Goal: Navigation & Orientation: Find specific page/section

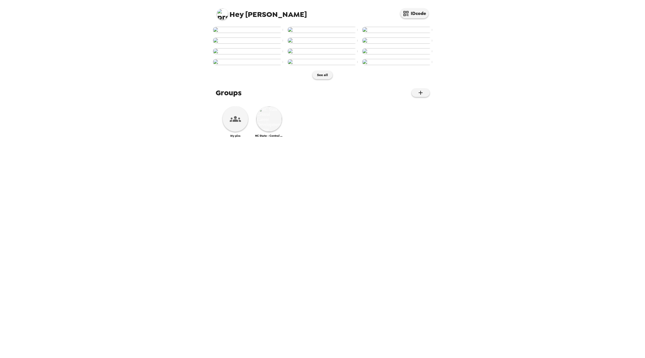
scroll to position [111, 0]
click at [275, 132] on img at bounding box center [269, 118] width 25 height 25
click at [228, 132] on div at bounding box center [235, 118] width 25 height 25
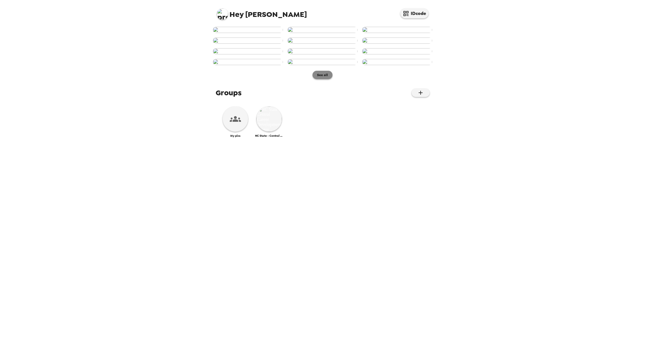
click at [324, 79] on button "See all" at bounding box center [323, 75] width 20 height 8
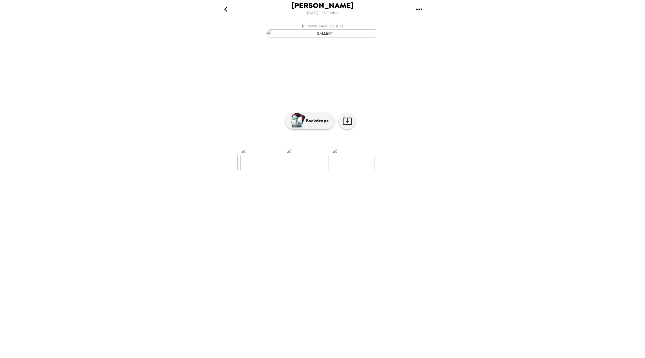
scroll to position [0, 1597]
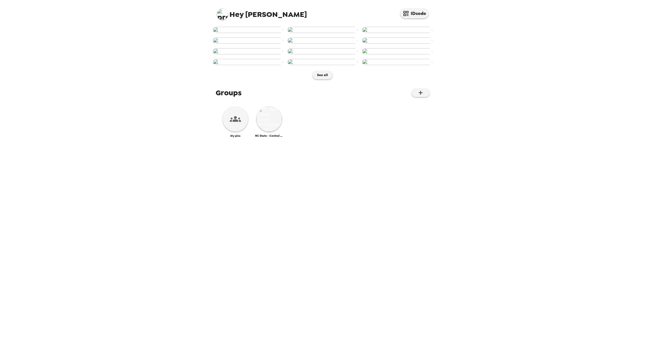
scroll to position [111, 0]
click at [270, 132] on img at bounding box center [269, 118] width 25 height 25
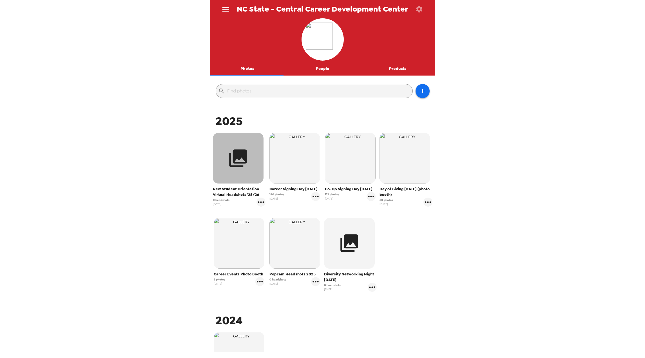
click at [243, 153] on icon "button" at bounding box center [238, 158] width 18 height 18
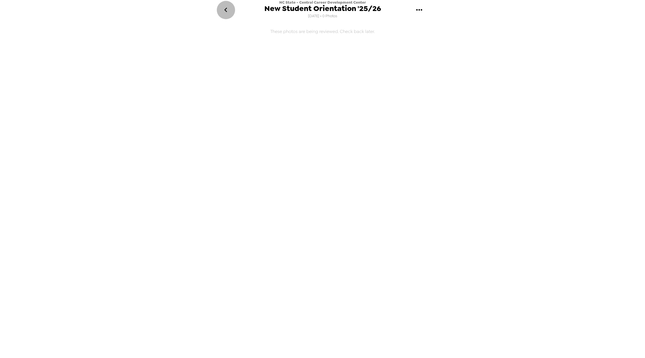
click at [227, 6] on icon "go back" at bounding box center [225, 9] width 9 height 9
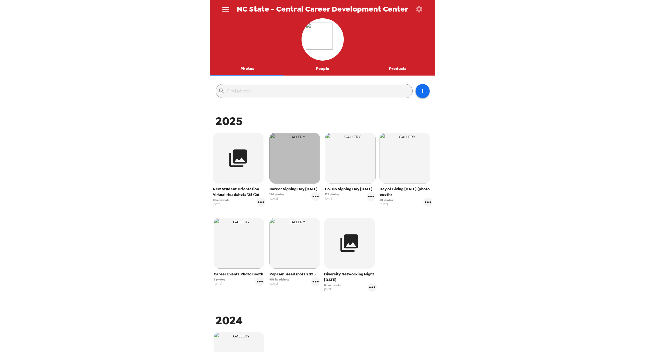
click at [296, 167] on img "button" at bounding box center [295, 158] width 51 height 51
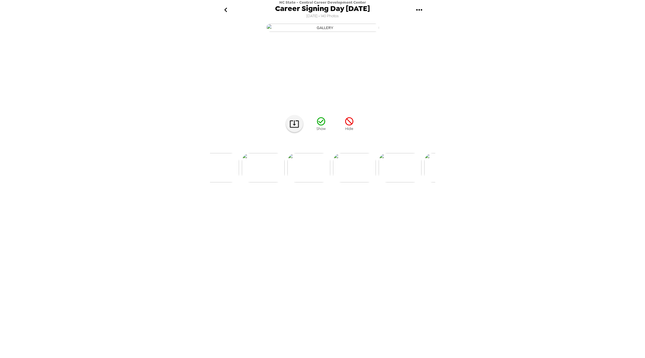
scroll to position [0, 1078]
click at [291, 124] on icon at bounding box center [295, 124] width 10 height 10
click at [288, 160] on img at bounding box center [287, 167] width 43 height 29
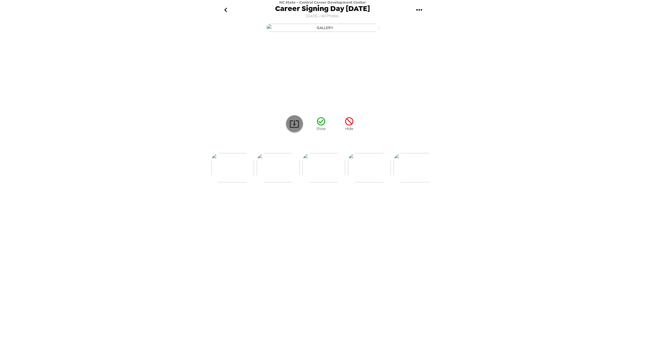
click at [293, 124] on icon at bounding box center [295, 124] width 10 height 10
click at [231, 5] on button "go back" at bounding box center [226, 10] width 18 height 18
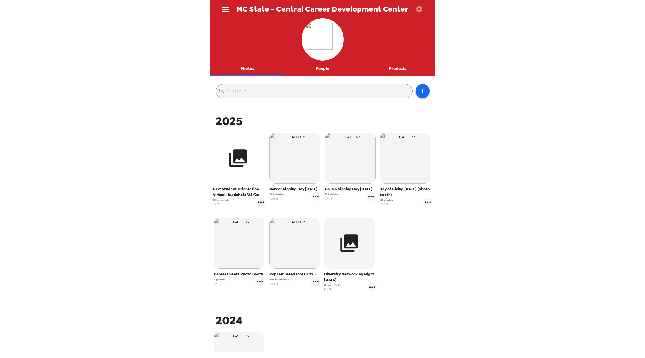
click at [234, 154] on icon "button" at bounding box center [238, 158] width 18 height 18
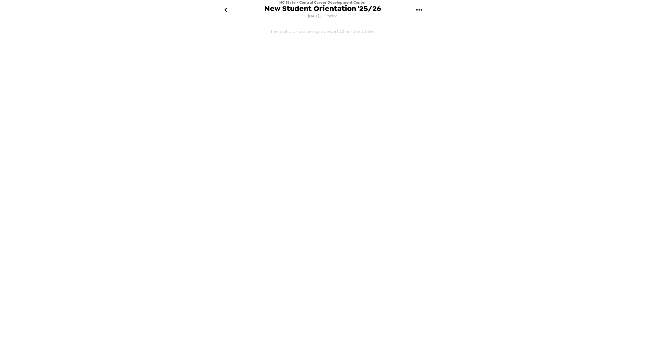
click at [295, 32] on h6 "These photos are being reviewed. Check back later." at bounding box center [322, 144] width 225 height 245
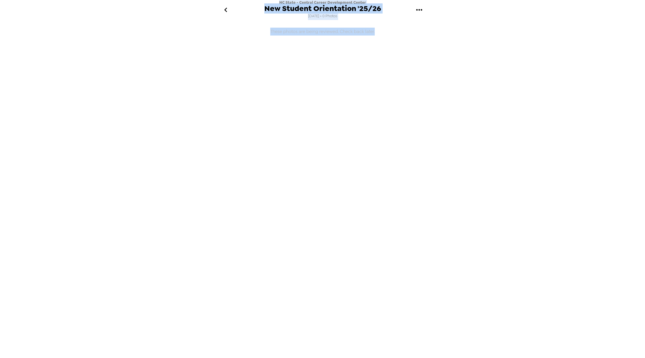
drag, startPoint x: 212, startPoint y: 9, endPoint x: 408, endPoint y: 41, distance: 198.5
click at [408, 41] on div "NC State - Central Career Development Center New Student Orientation '25/26 [DA…" at bounding box center [322, 179] width 225 height 358
copy div "NC State - Central Career Development Center New Student Orientation '25/26 [DA…"
click at [223, 9] on icon "go back" at bounding box center [225, 9] width 9 height 9
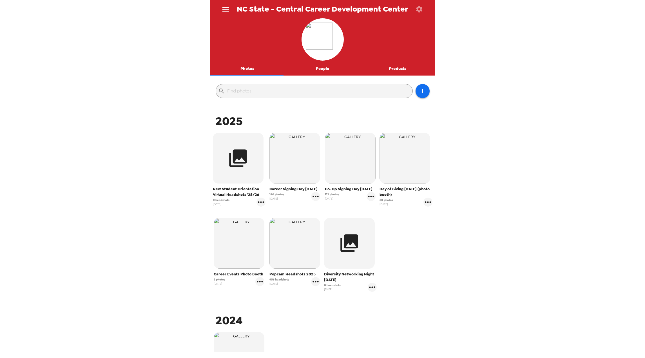
click at [254, 68] on button "Photos" at bounding box center [247, 69] width 75 height 14
click at [331, 69] on button "People" at bounding box center [322, 69] width 75 height 14
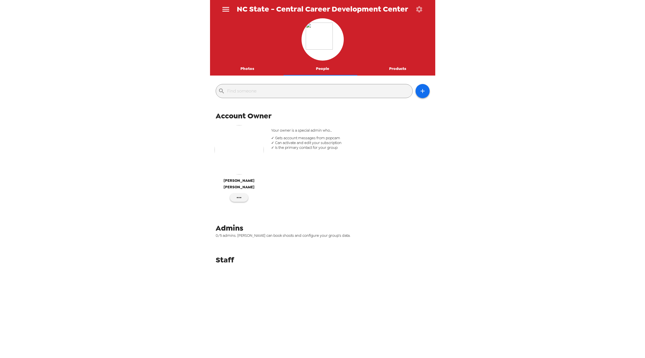
click at [390, 68] on button "Products" at bounding box center [397, 69] width 75 height 14
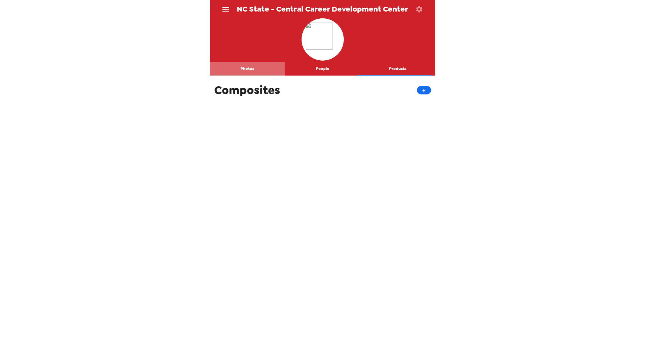
click at [250, 67] on button "Photos" at bounding box center [247, 69] width 75 height 14
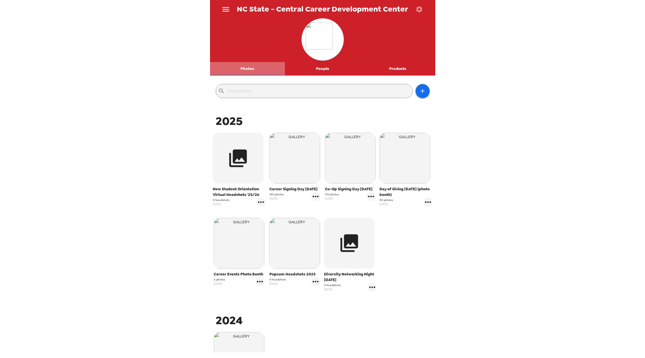
click at [250, 67] on button "Photos" at bounding box center [247, 69] width 75 height 14
click at [246, 10] on span "NC State - Central Career Development Center" at bounding box center [323, 9] width 172 height 8
click at [228, 8] on icon "menu" at bounding box center [225, 9] width 9 height 9
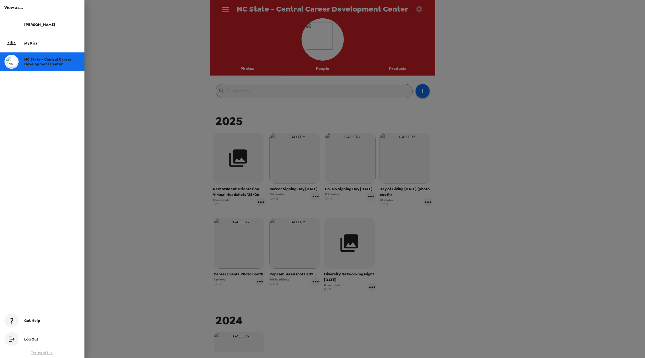
click at [42, 44] on div "My pics" at bounding box center [52, 43] width 56 height 5
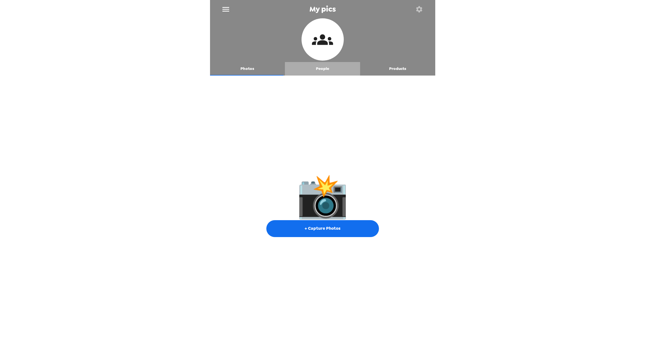
click at [327, 67] on button "People" at bounding box center [322, 69] width 75 height 14
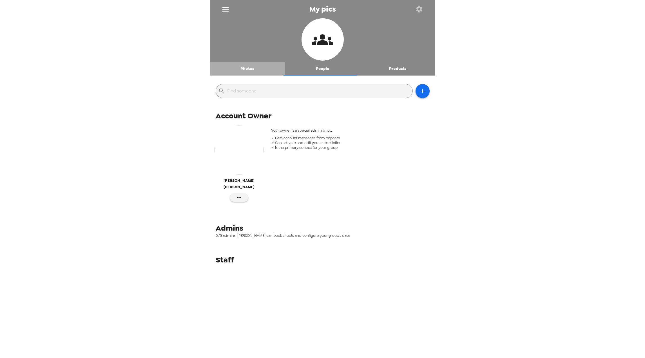
click at [251, 64] on button "Photos" at bounding box center [247, 69] width 75 height 14
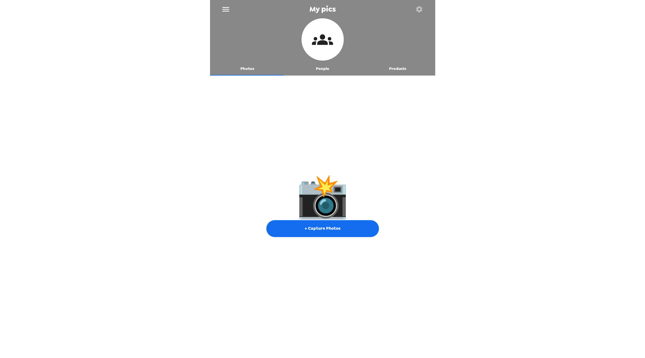
click at [228, 8] on icon "menu" at bounding box center [225, 9] width 9 height 9
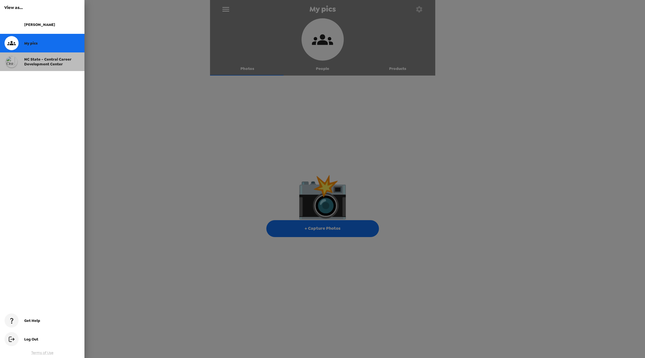
click at [49, 58] on span "NC State - Central Career Development Center" at bounding box center [47, 62] width 47 height 10
